Goal: Transaction & Acquisition: Book appointment/travel/reservation

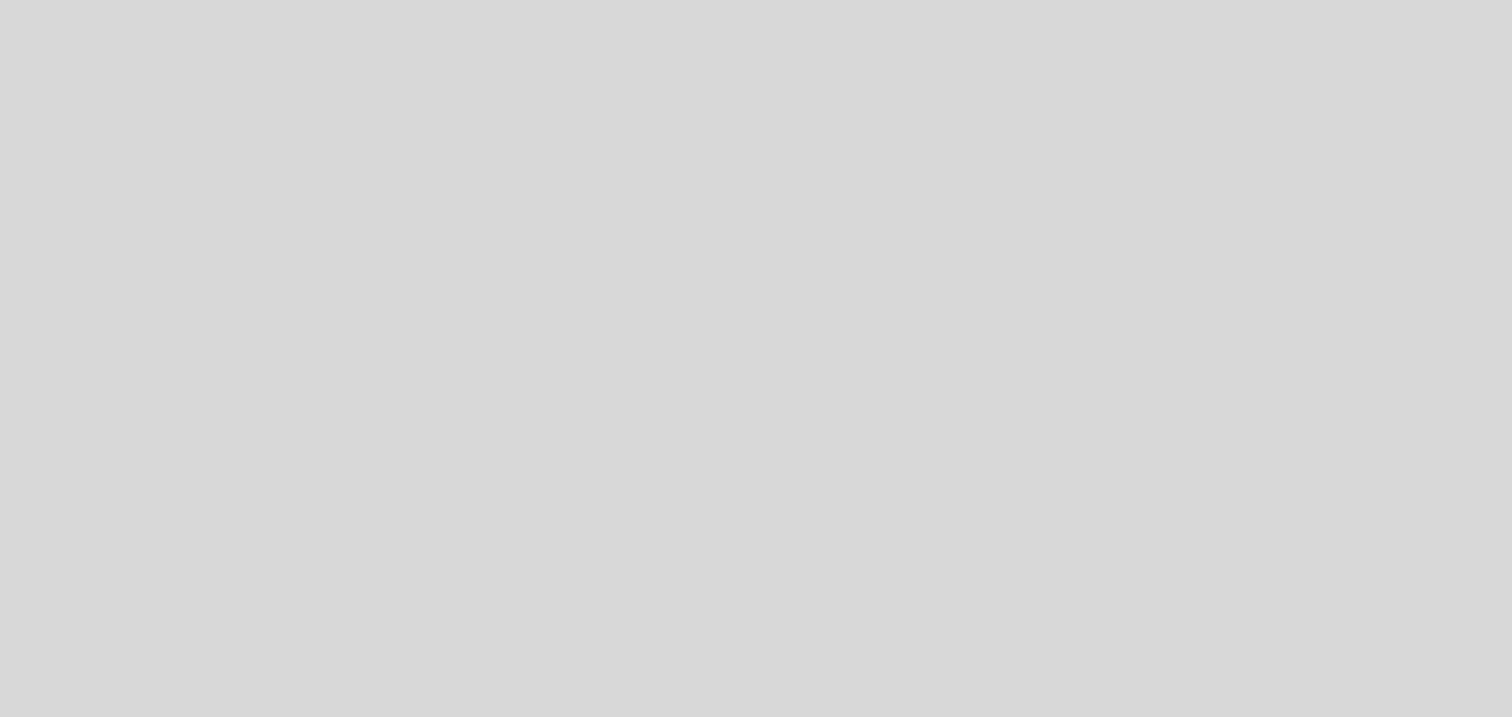
select select "es"
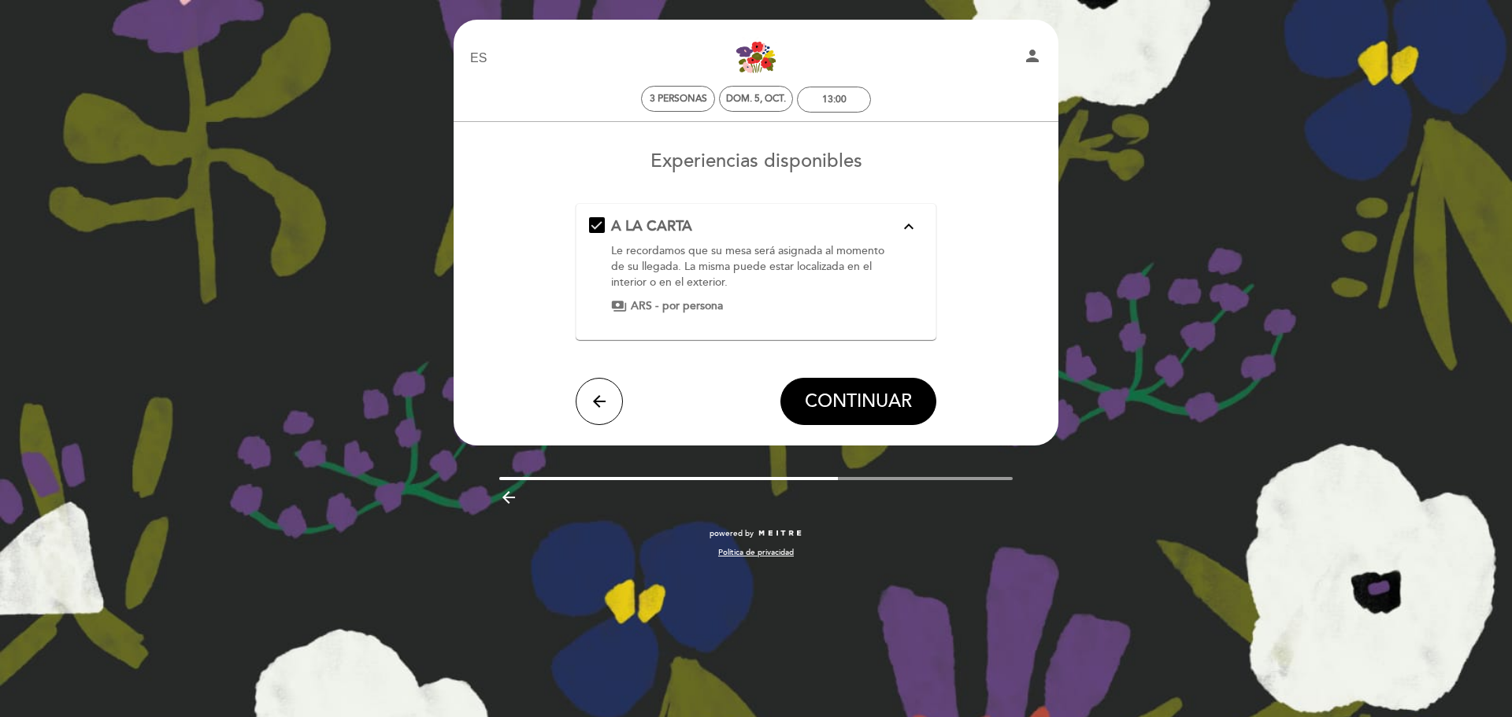
click at [711, 293] on div "A LA CARTA expand_less Le recordamos que su mesa será asignada al momento de su…" at bounding box center [756, 266] width 335 height 98
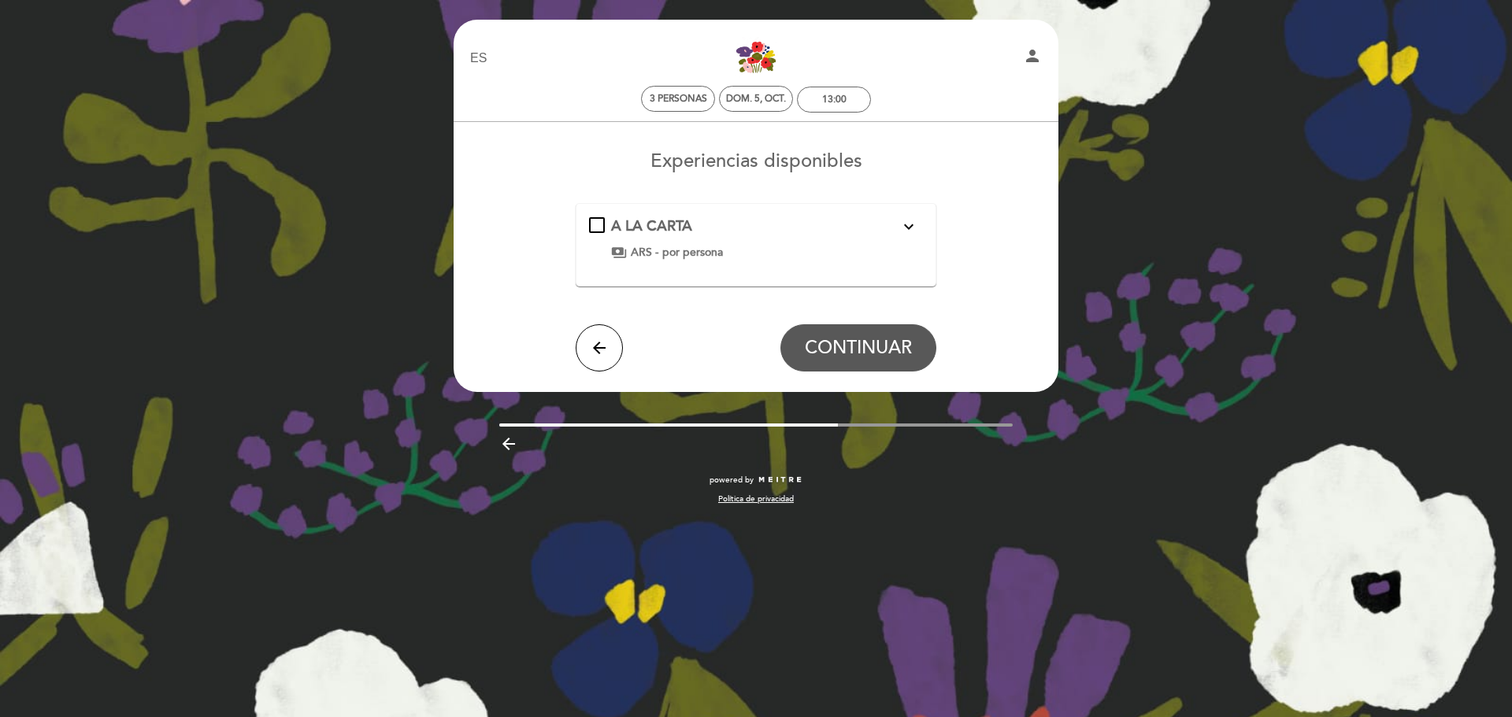
click at [746, 228] on div "A LA CARTA expand_more" at bounding box center [755, 227] width 289 height 20
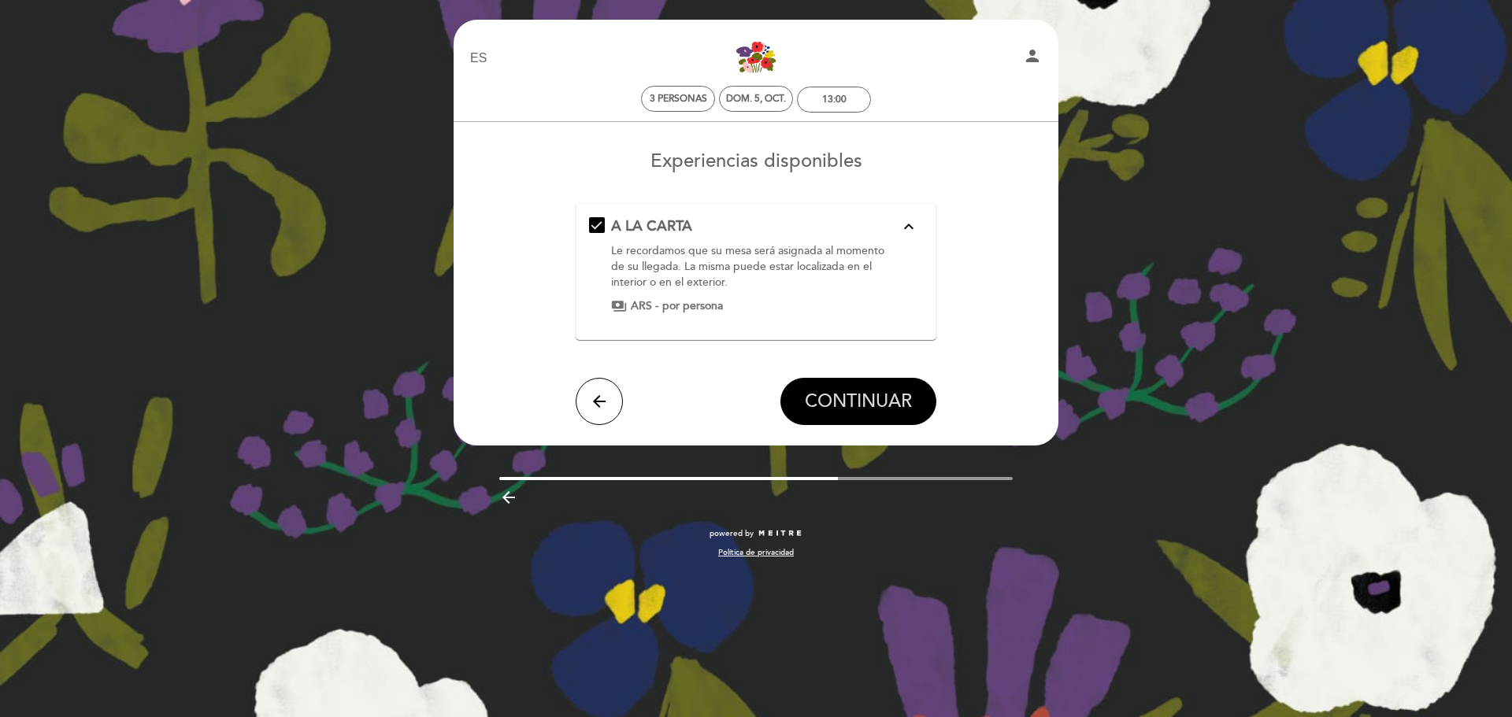
click at [830, 383] on button "CONTINUAR" at bounding box center [858, 401] width 156 height 47
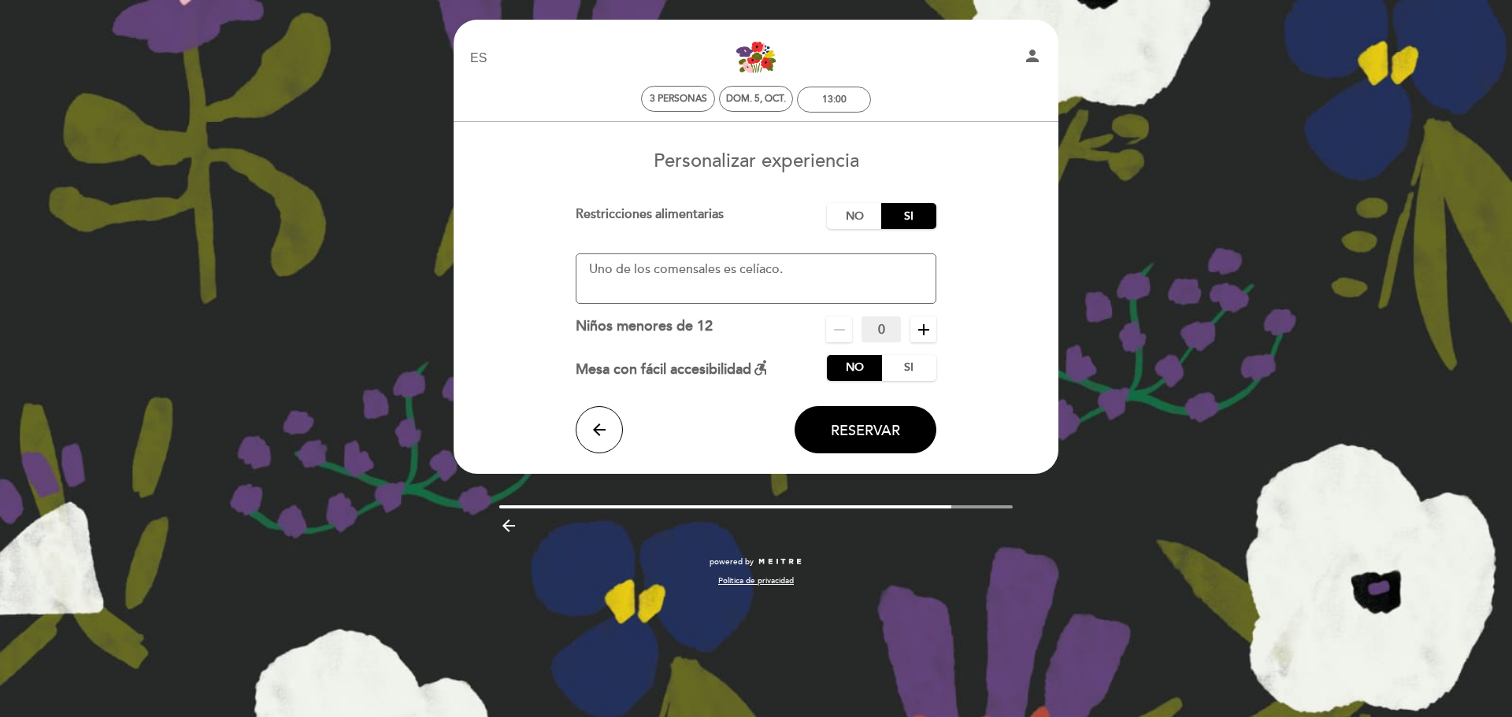
click at [828, 272] on textarea at bounding box center [756, 279] width 361 height 50
drag, startPoint x: 801, startPoint y: 272, endPoint x: 487, endPoint y: 239, distance: 315.2
click at [489, 243] on form "Cargo por servicio : 0 % Nothing selected 0 % 15 % 18 % 20 % Restricciones alim…" at bounding box center [756, 328] width 583 height 250
click at [847, 213] on label "No" at bounding box center [854, 216] width 55 height 26
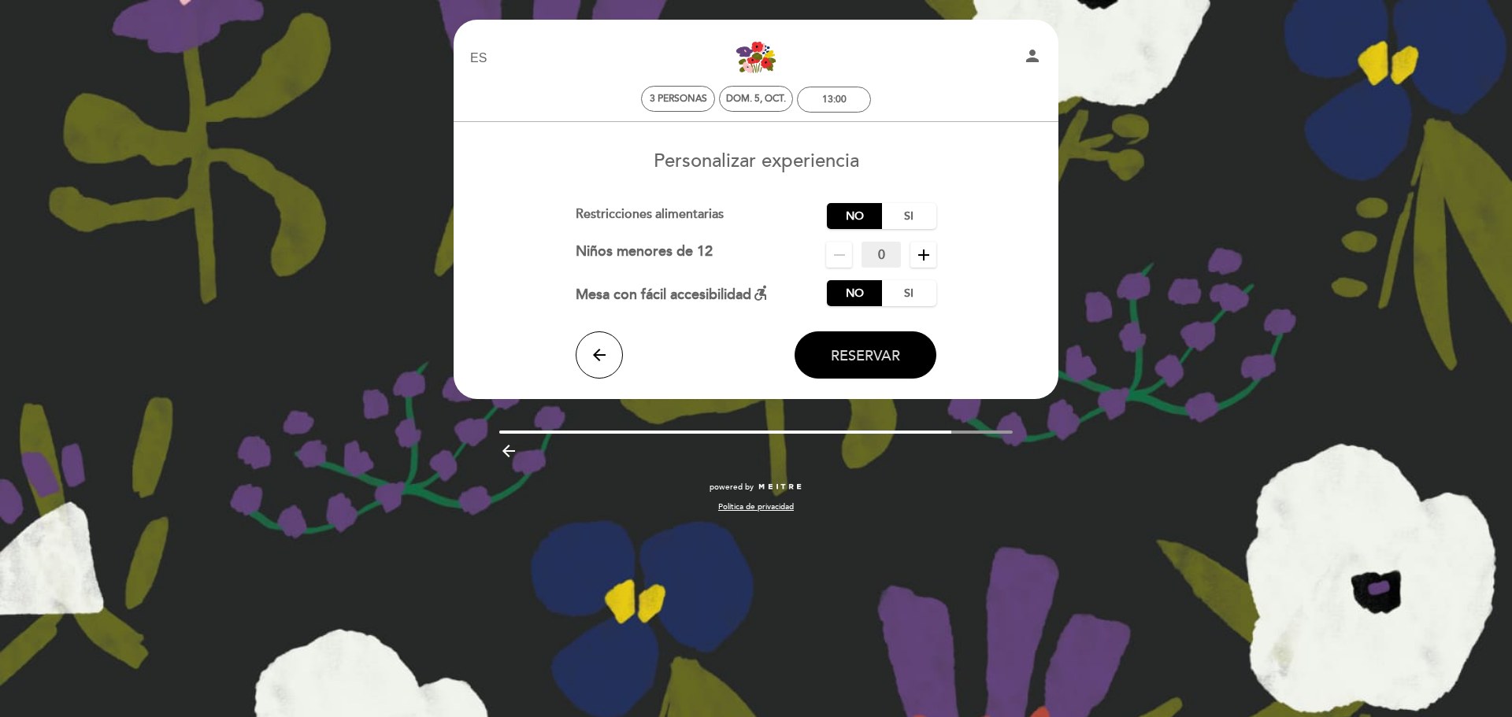
click at [855, 350] on span "Reservar" at bounding box center [865, 355] width 69 height 17
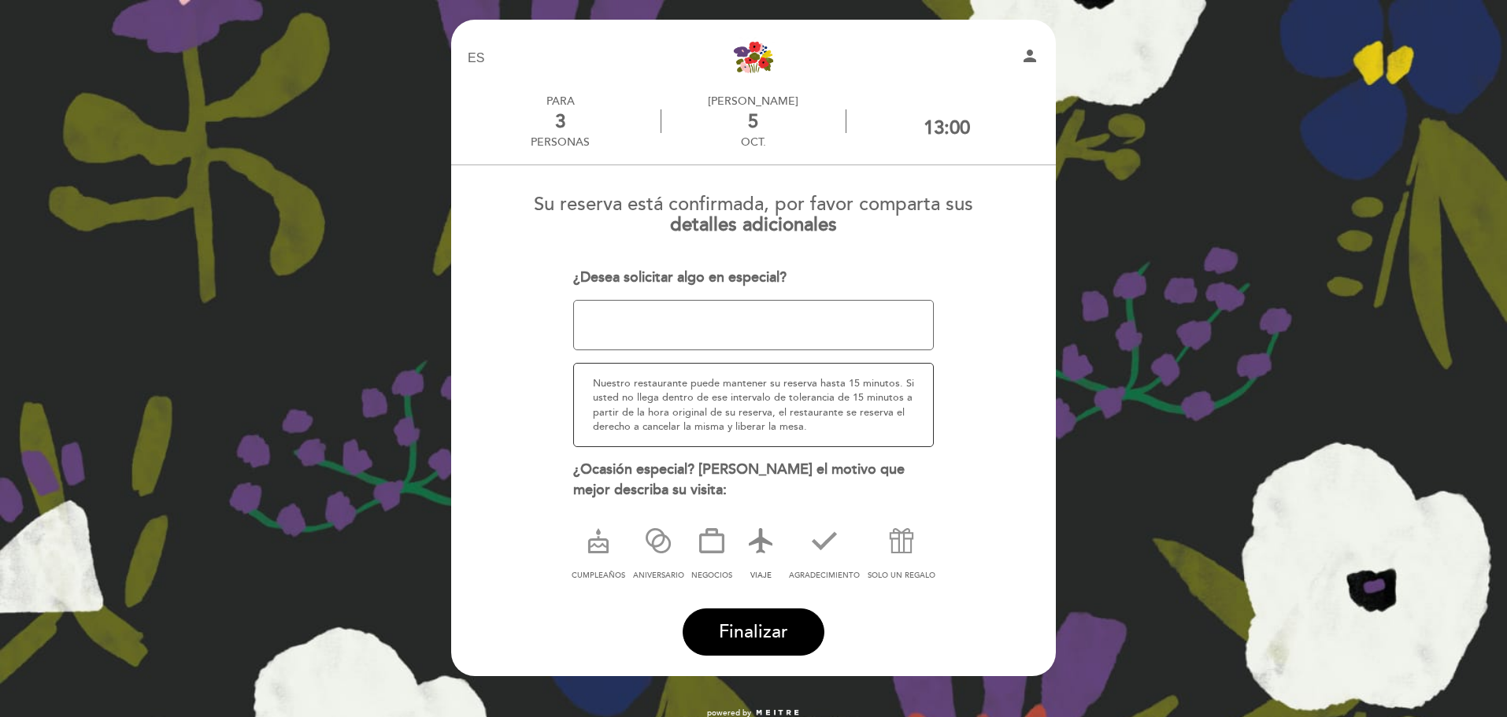
click at [764, 537] on icon at bounding box center [760, 541] width 41 height 41
click at [758, 628] on span "Finalizar" at bounding box center [753, 632] width 69 height 22
